Goal: Information Seeking & Learning: Learn about a topic

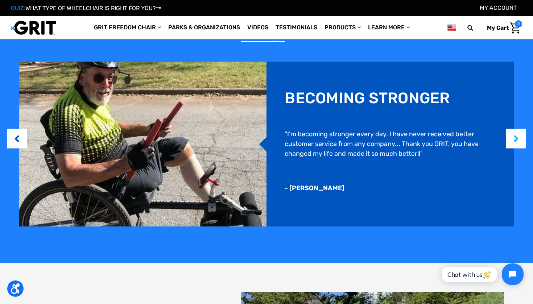
click at [520, 139] on button "Next" at bounding box center [515, 139] width 7 height 22
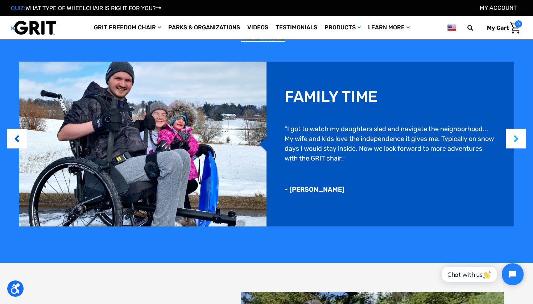
click at [520, 139] on button "Next" at bounding box center [515, 139] width 7 height 22
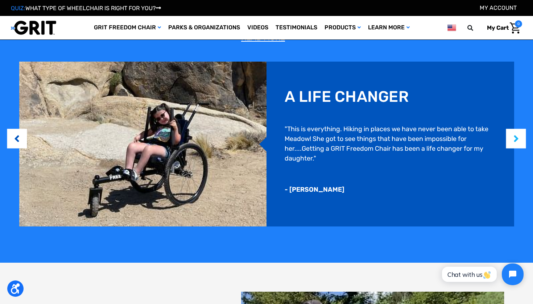
click at [520, 139] on button "Next" at bounding box center [515, 139] width 7 height 22
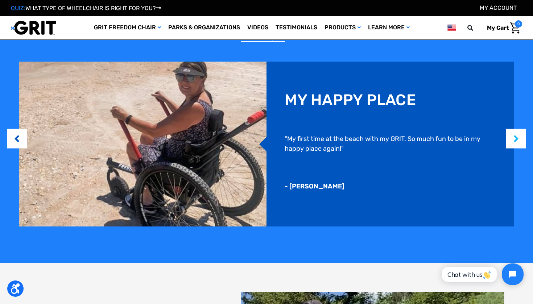
click at [520, 141] on button "Next" at bounding box center [515, 139] width 7 height 22
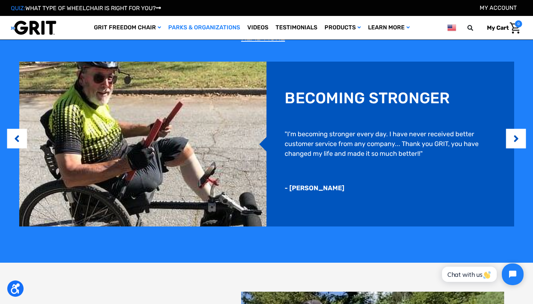
click at [206, 26] on link "Parks & Organizations" at bounding box center [204, 28] width 79 height 24
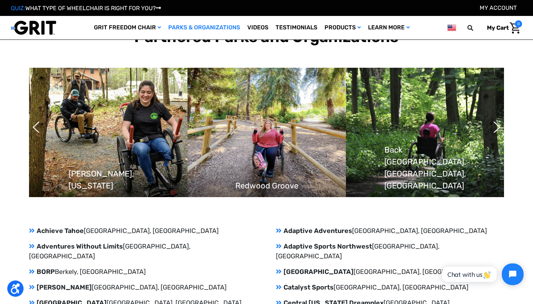
scroll to position [561, 0]
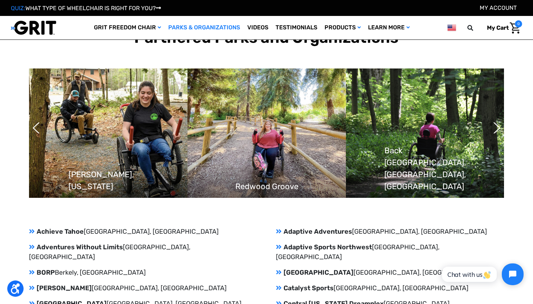
click at [503, 125] on img at bounding box center [425, 133] width 158 height 129
click at [497, 125] on button "Next" at bounding box center [493, 128] width 7 height 18
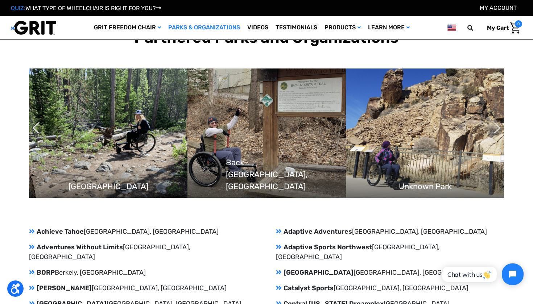
click at [497, 125] on button "Next" at bounding box center [493, 128] width 7 height 18
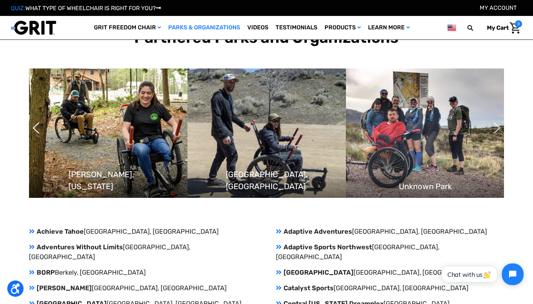
click at [497, 125] on button "Next" at bounding box center [493, 128] width 7 height 18
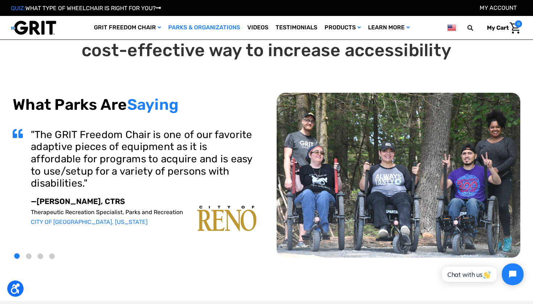
scroll to position [0, 0]
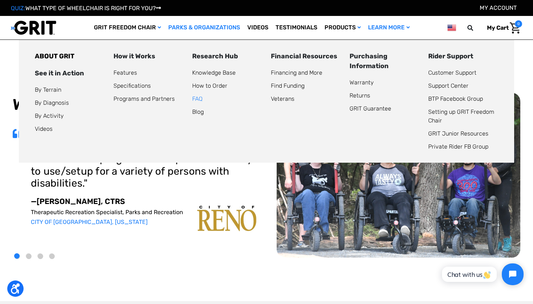
click at [199, 99] on link "FAQ" at bounding box center [197, 98] width 11 height 7
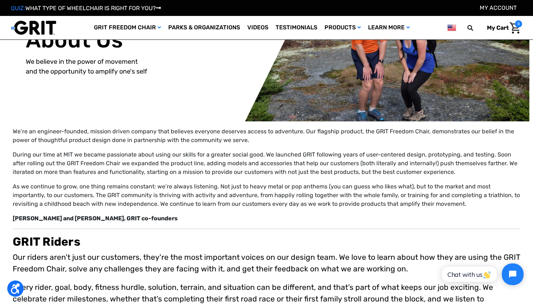
scroll to position [17, 0]
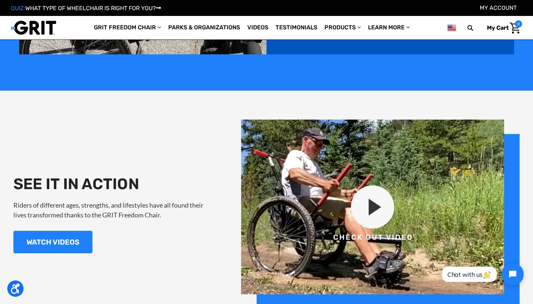
scroll to position [701, 0]
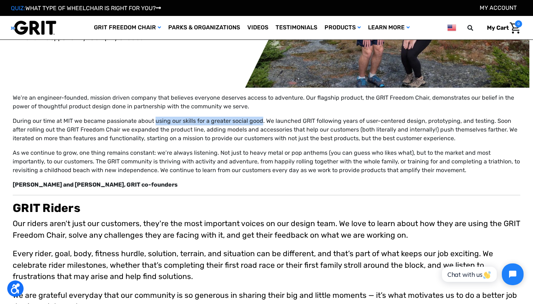
drag, startPoint x: 154, startPoint y: 122, endPoint x: 260, endPoint y: 124, distance: 105.6
click at [260, 124] on p "During our time at MIT we became passionate about using our skills for a greate…" at bounding box center [267, 130] width 508 height 26
copy p "using our skills for a greater social good"
